Goal: Information Seeking & Learning: Learn about a topic

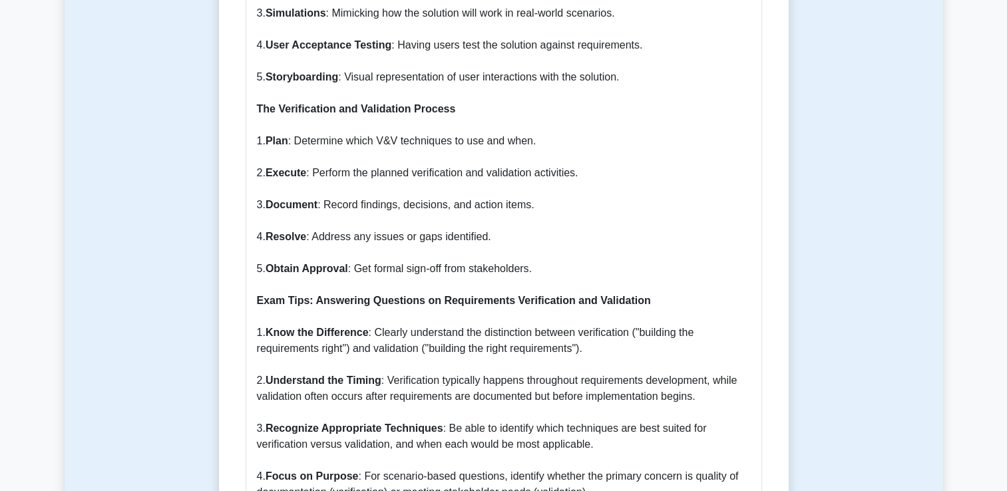
click at [522, 228] on p "Understanding Requirements Verification and Validation Requirements verificatio…" at bounding box center [504, 29] width 494 height 2157
drag, startPoint x: 341, startPoint y: 126, endPoint x: 554, endPoint y: 148, distance: 213.5
click at [554, 148] on p "Understanding Requirements Verification and Validation Requirements verificatio…" at bounding box center [504, 29] width 494 height 2157
click at [429, 158] on p "Understanding Requirements Verification and Validation Requirements verificatio…" at bounding box center [504, 29] width 494 height 2157
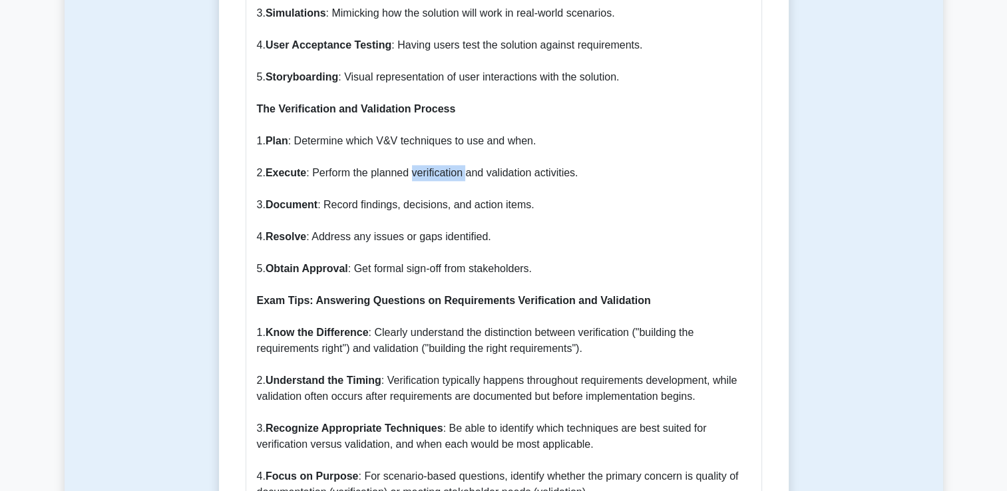
click at [429, 158] on p "Understanding Requirements Verification and Validation Requirements verificatio…" at bounding box center [504, 29] width 494 height 2157
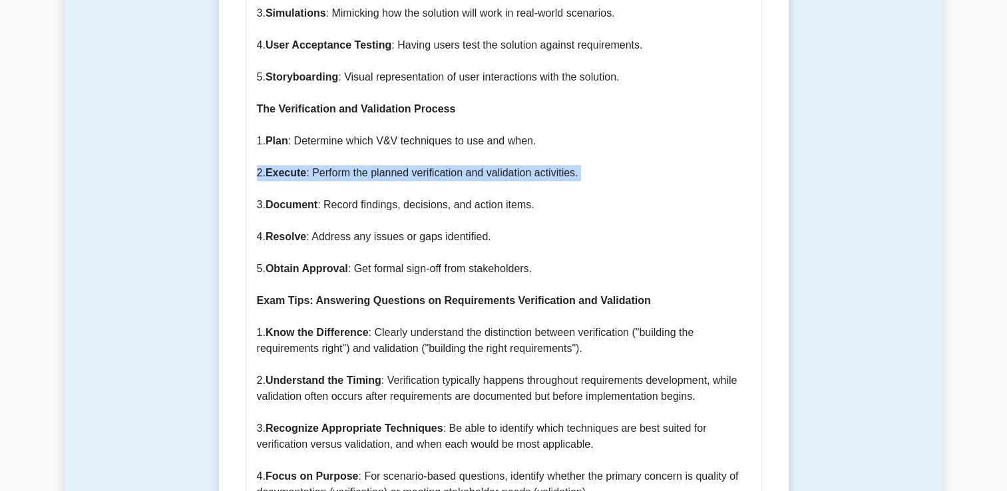
click at [429, 158] on p "Understanding Requirements Verification and Validation Requirements verificatio…" at bounding box center [504, 29] width 494 height 2157
drag, startPoint x: 429, startPoint y: 158, endPoint x: 423, endPoint y: 171, distance: 13.7
click at [423, 171] on p "Understanding Requirements Verification and Validation Requirements verificatio…" at bounding box center [504, 29] width 494 height 2157
click at [426, 158] on p "Understanding Requirements Verification and Validation Requirements verificatio…" at bounding box center [504, 29] width 494 height 2157
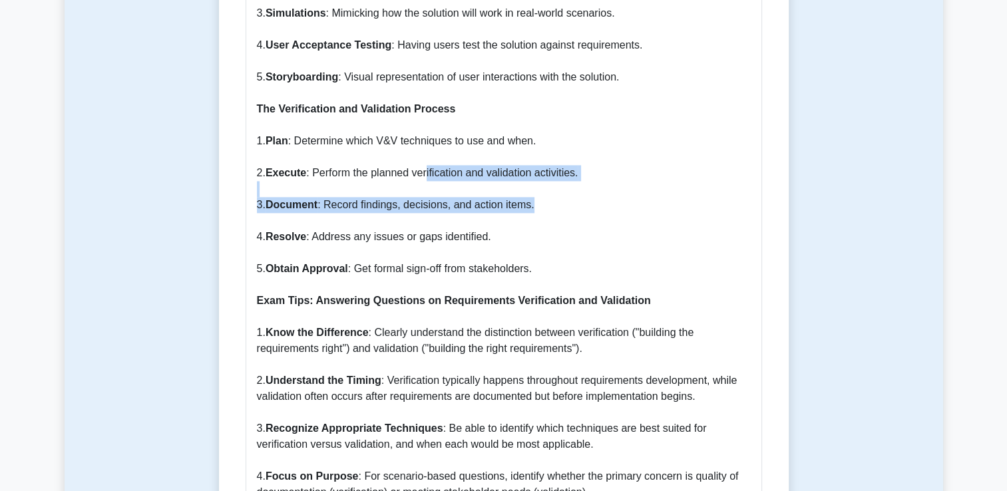
drag, startPoint x: 425, startPoint y: 158, endPoint x: 604, endPoint y: 184, distance: 180.8
click at [604, 184] on p "Understanding Requirements Verification and Validation Requirements verificatio…" at bounding box center [504, 29] width 494 height 2157
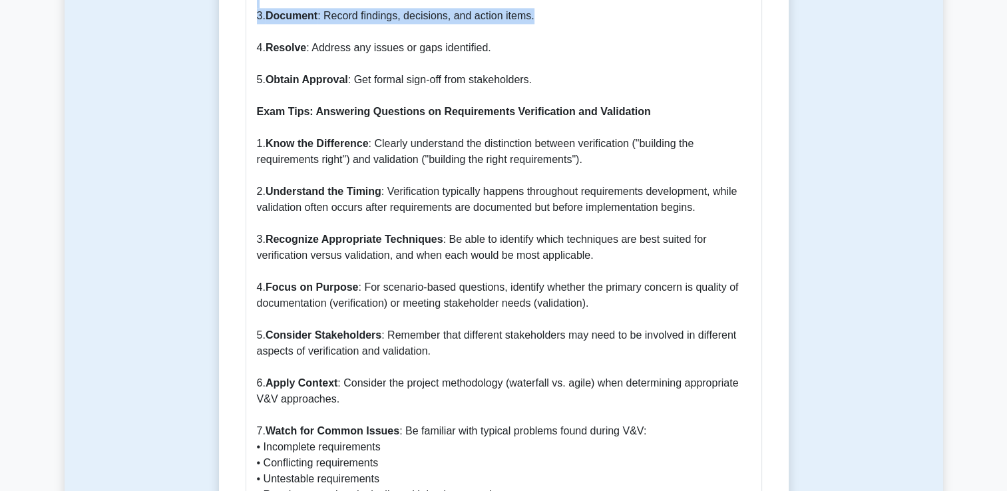
scroll to position [1930, 0]
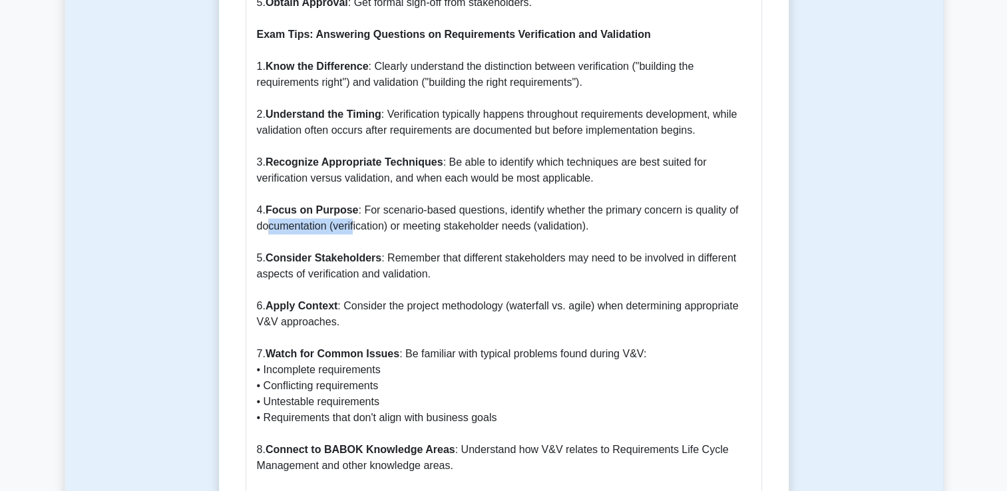
drag, startPoint x: 268, startPoint y: 215, endPoint x: 354, endPoint y: 215, distance: 85.9
drag, startPoint x: 354, startPoint y: 215, endPoint x: 453, endPoint y: 217, distance: 99.2
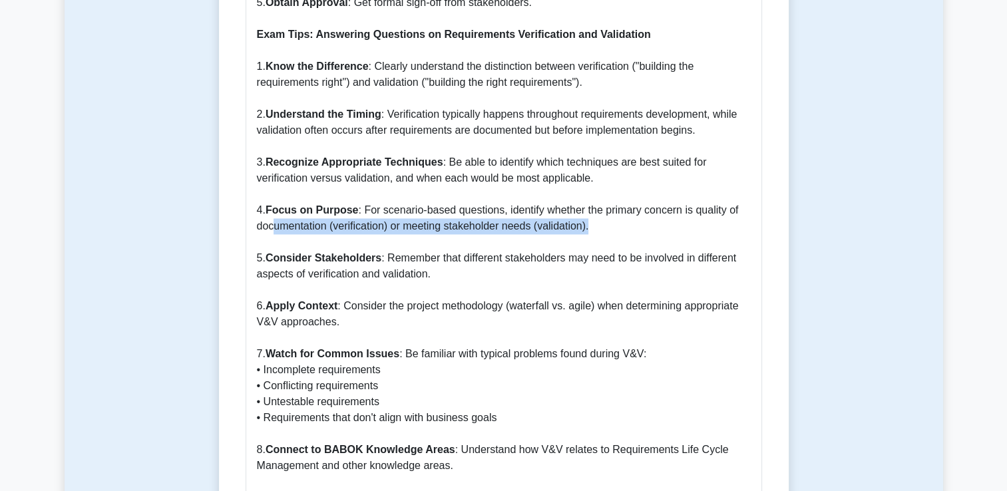
drag, startPoint x: 275, startPoint y: 217, endPoint x: 640, endPoint y: 214, distance: 364.8
drag, startPoint x: 640, startPoint y: 214, endPoint x: 600, endPoint y: 208, distance: 39.7
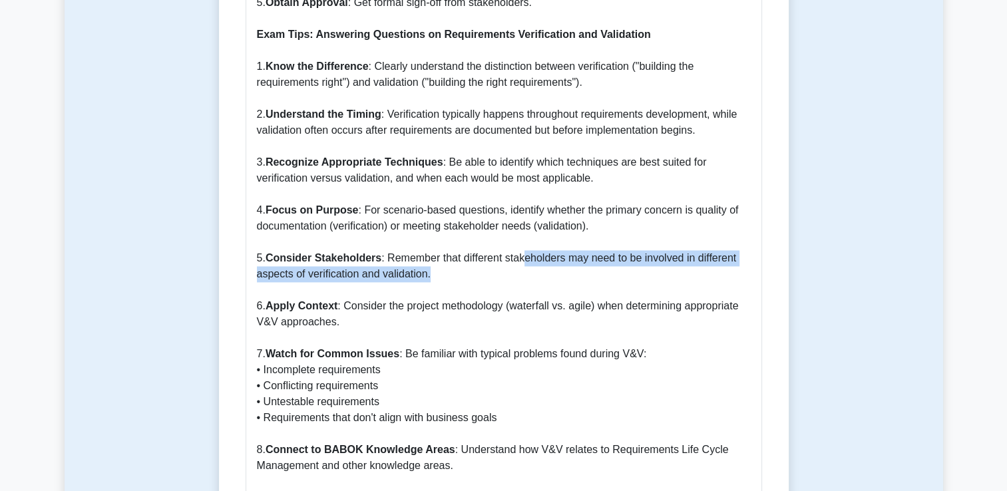
drag, startPoint x: 524, startPoint y: 246, endPoint x: 570, endPoint y: 262, distance: 48.4
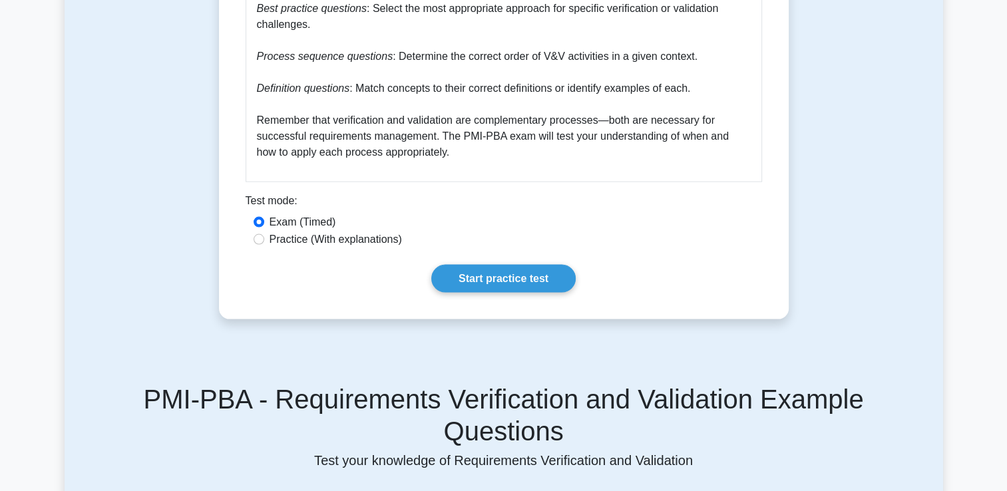
scroll to position [2530, 0]
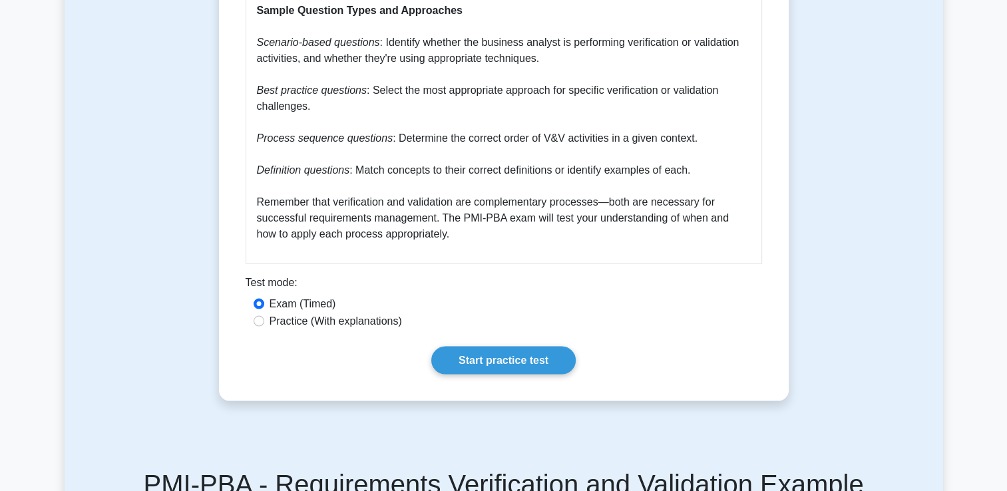
click at [320, 314] on label "Practice (With explanations)" at bounding box center [336, 322] width 132 height 16
click at [264, 316] on input "Practice (With explanations)" at bounding box center [259, 321] width 11 height 11
radio input "true"
click at [503, 347] on link "Start practice test" at bounding box center [503, 361] width 144 height 28
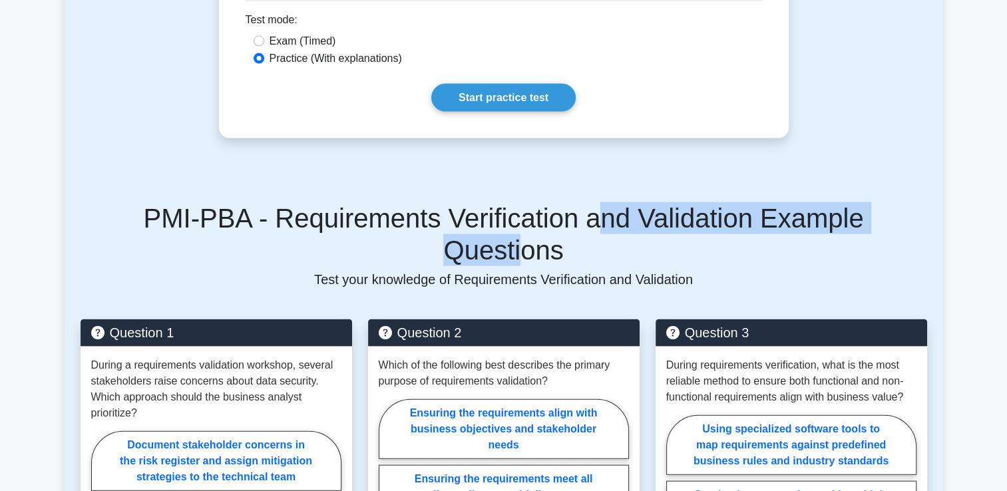
drag, startPoint x: 532, startPoint y: 196, endPoint x: 858, endPoint y: 193, distance: 326.2
click at [858, 202] on h5 "PMI-PBA - Requirements Verification and Validation Example Questions" at bounding box center [504, 234] width 847 height 64
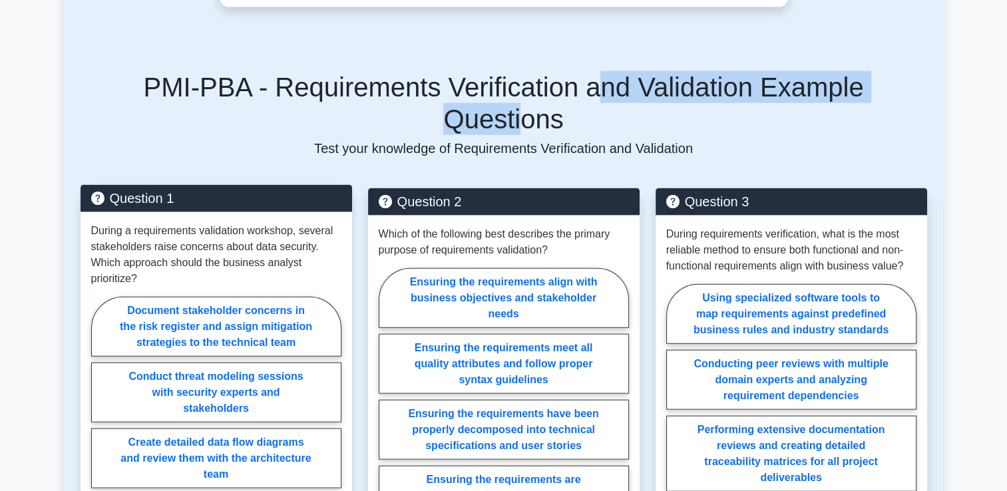
scroll to position [2929, 0]
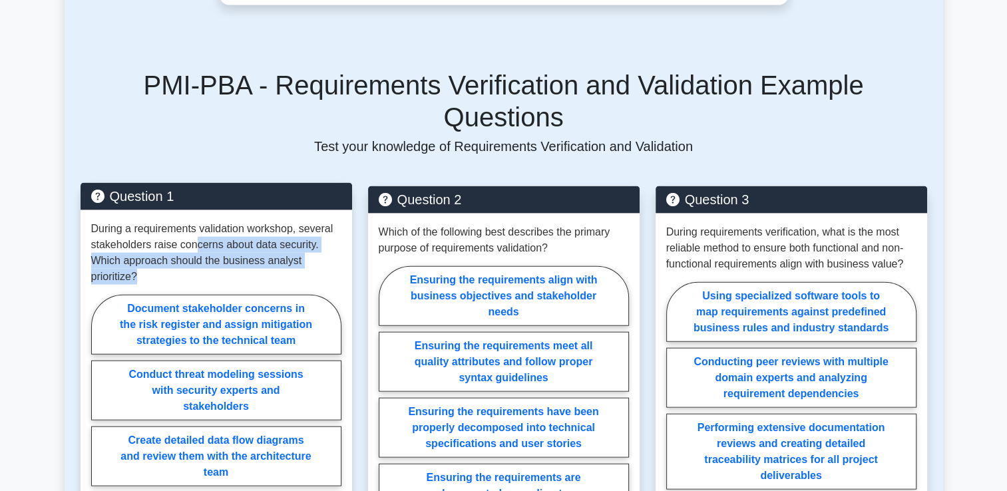
drag, startPoint x: 195, startPoint y: 188, endPoint x: 310, endPoint y: 210, distance: 116.7
click at [310, 221] on p "During a requirements validation workshop, several stakeholders raise concerns …" at bounding box center [216, 253] width 250 height 64
drag, startPoint x: 310, startPoint y: 210, endPoint x: 280, endPoint y: 213, distance: 30.1
click at [280, 221] on p "During a requirements validation workshop, several stakeholders raise concerns …" at bounding box center [216, 253] width 250 height 64
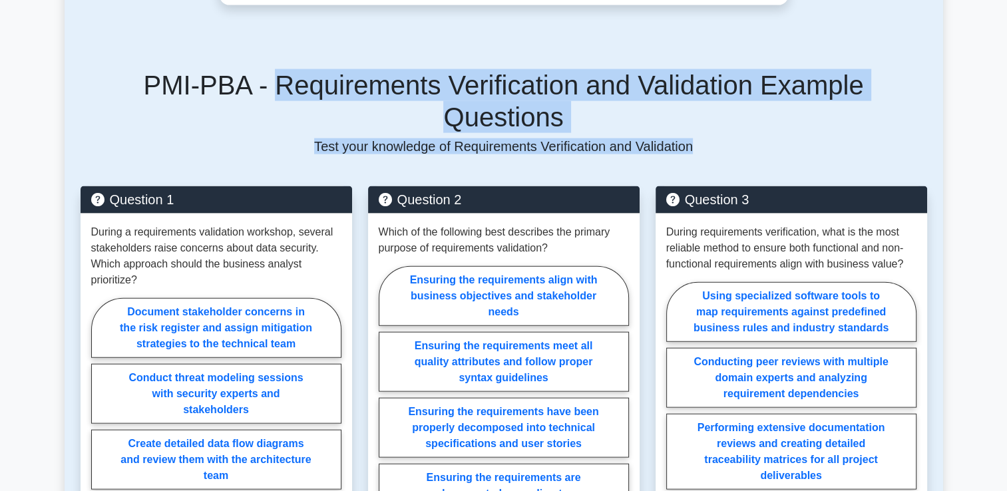
drag, startPoint x: 238, startPoint y: 55, endPoint x: 708, endPoint y: 81, distance: 470.0
click at [708, 81] on div "PMI-PBA - Requirements Verification and Validation Example Questions Test your …" at bounding box center [504, 111] width 847 height 85
click at [708, 138] on p "Test your knowledge of Requirements Verification and Validation" at bounding box center [504, 146] width 847 height 16
click at [692, 72] on div "PMI-PBA - Requirements Verification and Validation Example Questions Test your …" at bounding box center [504, 111] width 847 height 85
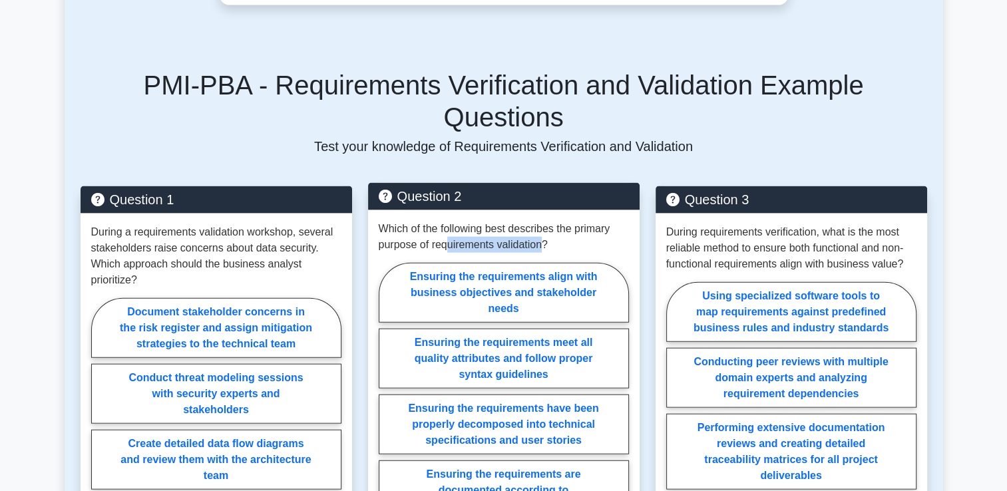
drag, startPoint x: 449, startPoint y: 187, endPoint x: 545, endPoint y: 182, distance: 96.0
click at [545, 221] on p "Which of the following best describes the primary purpose of requirements valid…" at bounding box center [504, 237] width 250 height 32
drag, startPoint x: 545, startPoint y: 182, endPoint x: 545, endPoint y: 242, distance: 60.6
click at [545, 263] on label "Ensuring the requirements align with business objectives and stakeholder needs" at bounding box center [504, 293] width 250 height 60
click at [387, 399] on input "Ensuring the requirements align with business objectives and stakeholder needs" at bounding box center [383, 403] width 9 height 9
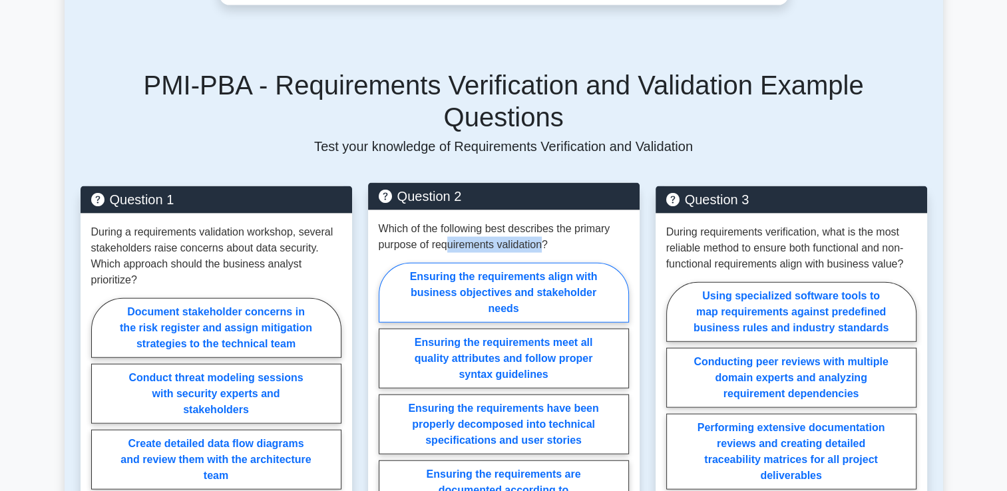
radio input "true"
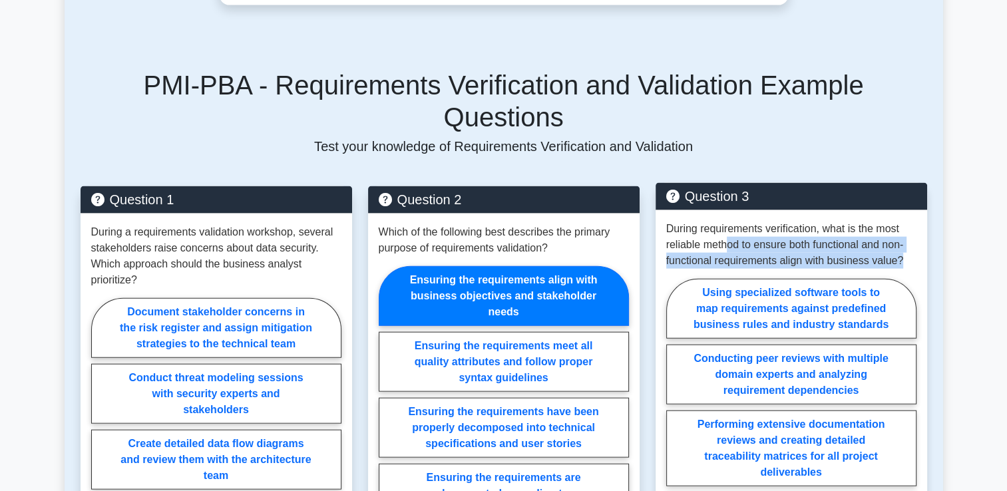
drag, startPoint x: 727, startPoint y: 184, endPoint x: 901, endPoint y: 199, distance: 175.0
click at [901, 221] on p "During requirements verification, what is the most reliable method to ensure bo…" at bounding box center [791, 245] width 250 height 48
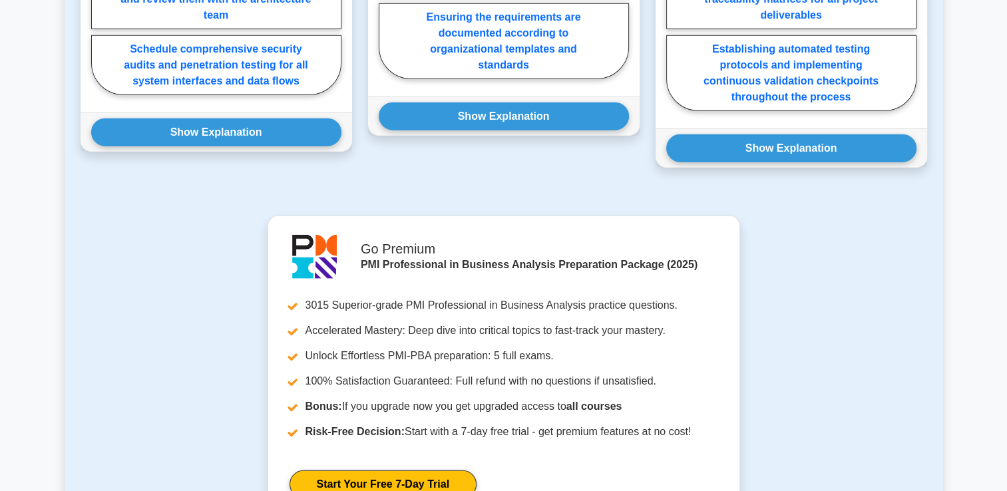
scroll to position [3528, 0]
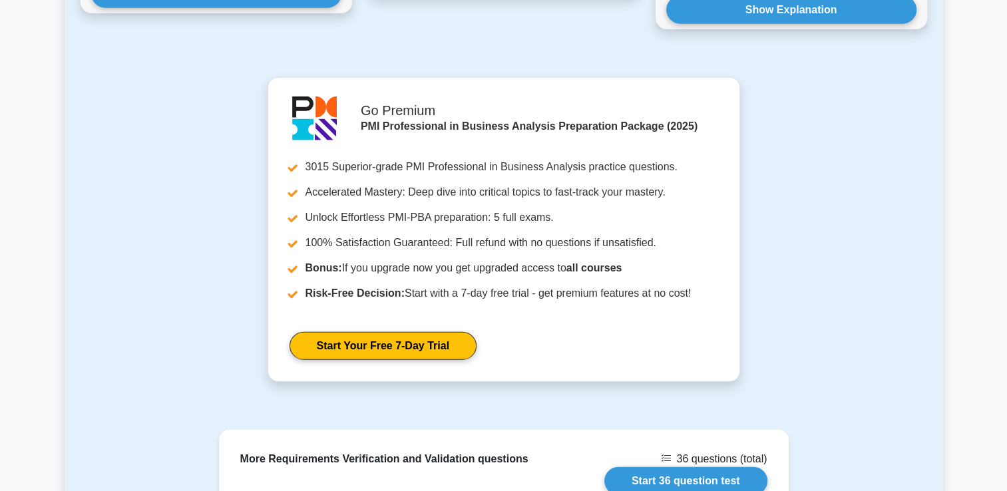
click at [818, 111] on div "Go Premium PMI Professional in Business Analysis Preparation Package (2025) 301…" at bounding box center [504, 237] width 863 height 321
click at [669, 461] on div "More Requirements Verification and Validation questions 36 questions (total) St…" at bounding box center [504, 481] width 586 height 103
click at [819, 250] on div "Go Premium PMI Professional in Business Analysis Preparation Package (2025) 301…" at bounding box center [504, 237] width 863 height 321
click at [813, 268] on div "Go Premium PMI Professional in Business Analysis Preparation Package (2025) 301…" at bounding box center [504, 237] width 863 height 321
click at [833, 326] on div "Go Premium PMI Professional in Business Analysis Preparation Package (2025) 301…" at bounding box center [504, 237] width 863 height 321
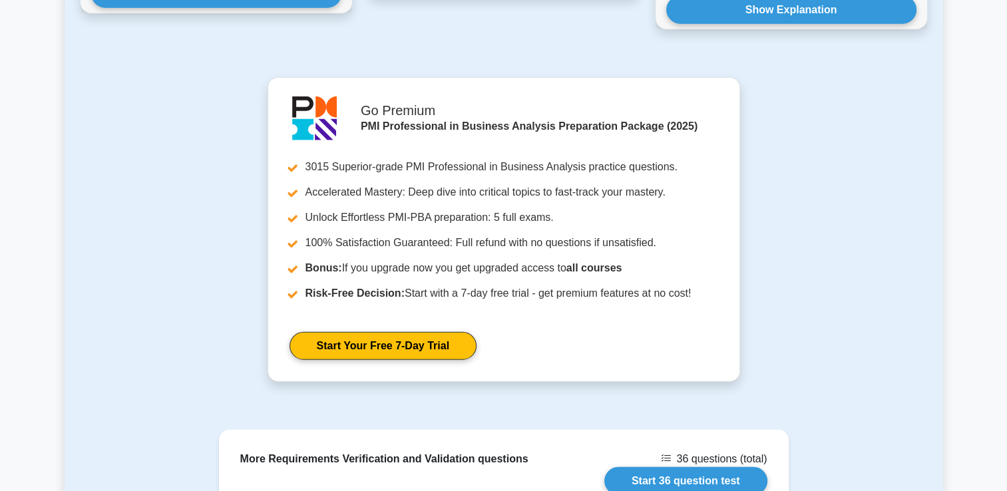
click at [842, 430] on div "More Requirements Verification and Validation questions 36 questions (total) St…" at bounding box center [504, 497] width 879 height 134
